Goal: Task Accomplishment & Management: Complete application form

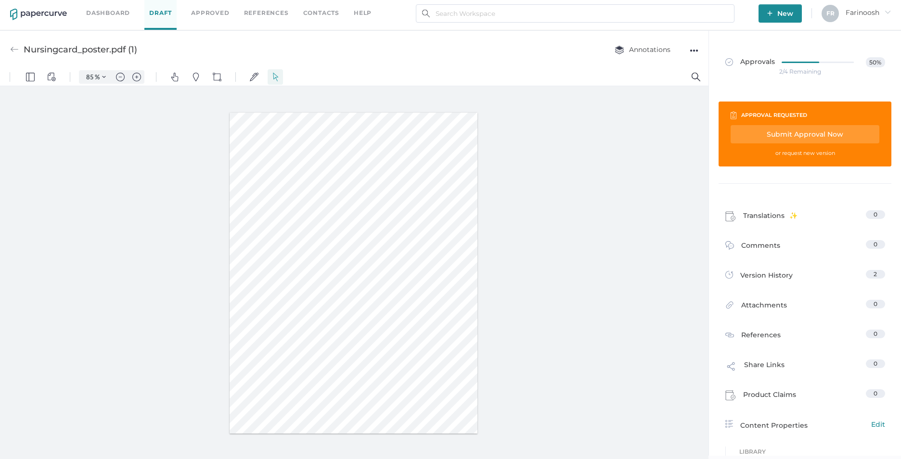
scroll to position [4, 0]
type input "135"
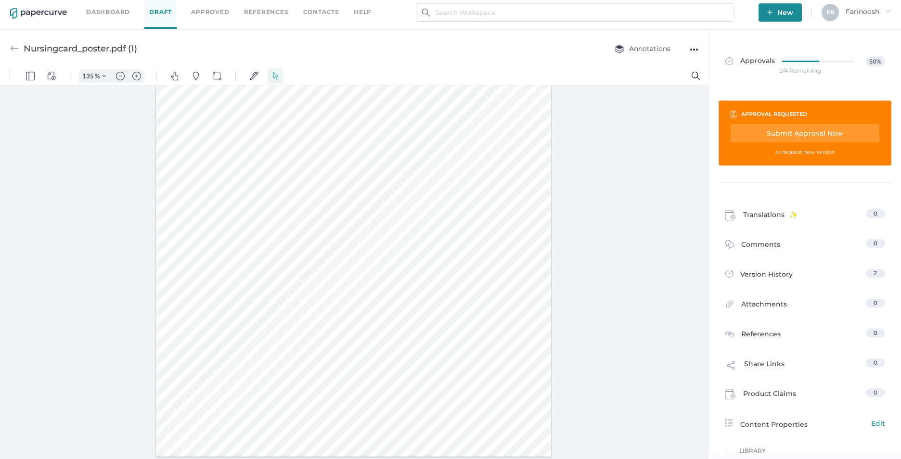
click at [804, 132] on div "Submit Approval Now" at bounding box center [805, 133] width 149 height 18
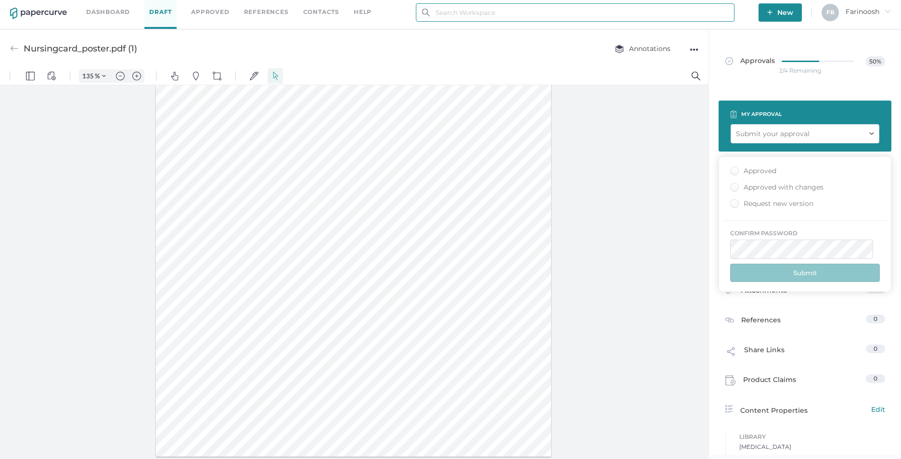
type input "[EMAIL_ADDRESS][DOMAIN_NAME]"
click at [739, 167] on div "Approved" at bounding box center [753, 171] width 46 height 9
click at [733, 168] on input "Approved" at bounding box center [733, 168] width 0 height 0
click at [809, 276] on button "Submit" at bounding box center [805, 273] width 150 height 18
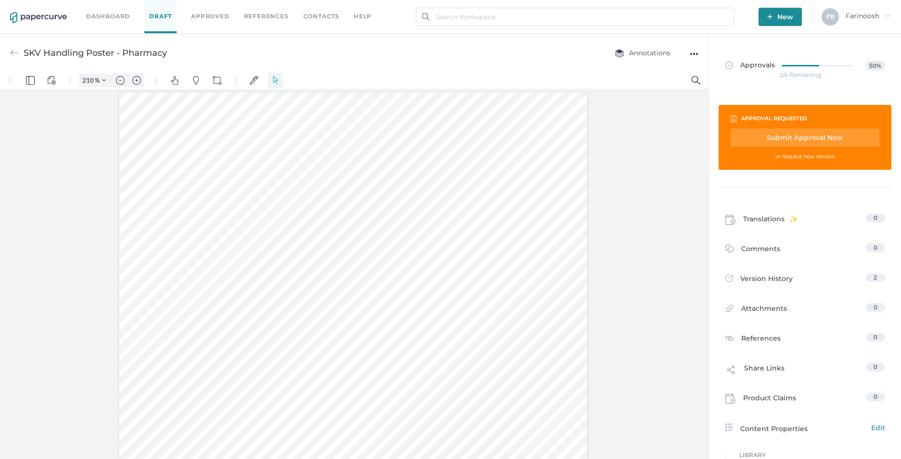
scroll to position [49, 0]
type input "260"
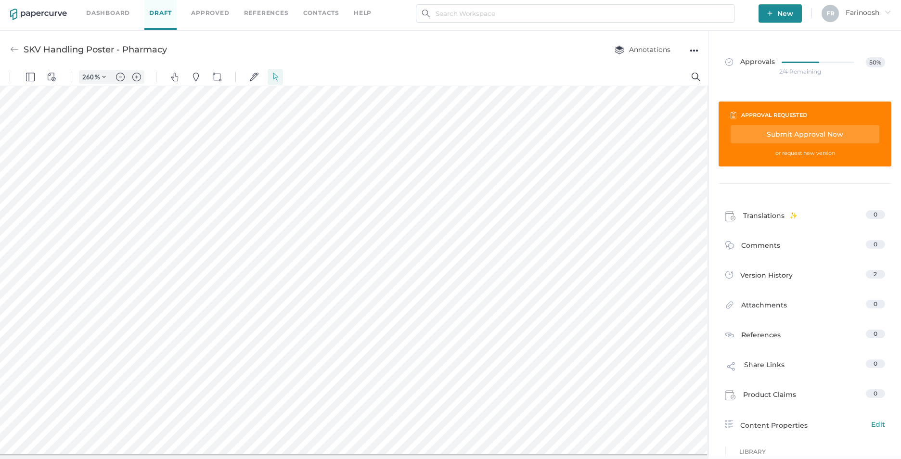
scroll to position [3, 0]
